Goal: Task Accomplishment & Management: Use online tool/utility

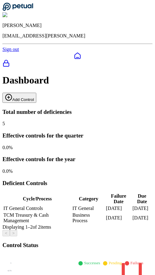
click at [155, 100] on html "Shekhar Khedekar shekhar.khedekar@petual.ai Sign out Dashboard Add Control Tota…" at bounding box center [77, 223] width 155 height 447
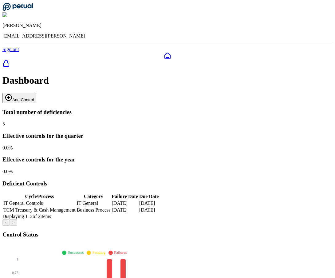
click at [36, 93] on button "Add Control" at bounding box center [19, 98] width 34 height 10
